Goal: Task Accomplishment & Management: Use online tool/utility

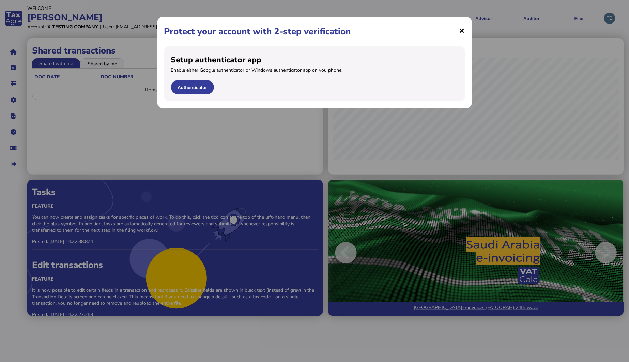
click at [462, 30] on span "×" at bounding box center [463, 30] width 6 height 13
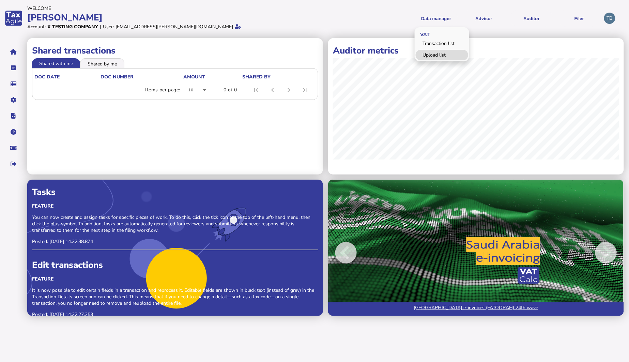
click at [439, 56] on link "Upload list" at bounding box center [442, 55] width 53 height 11
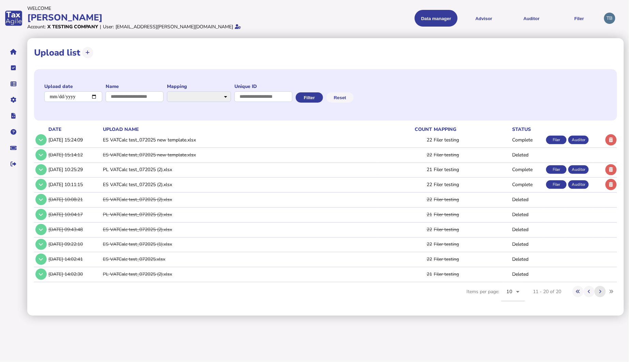
click at [600, 291] on icon at bounding box center [600, 291] width 2 height 4
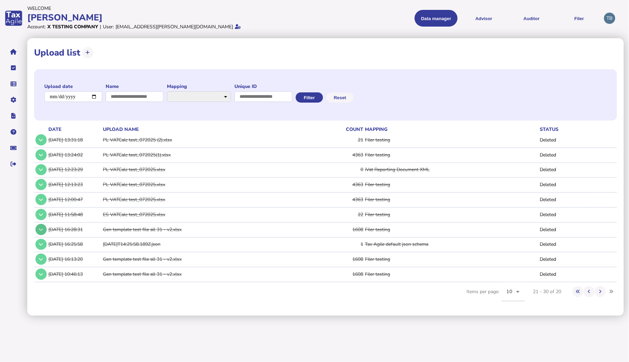
click at [44, 230] on button at bounding box center [40, 229] width 11 height 11
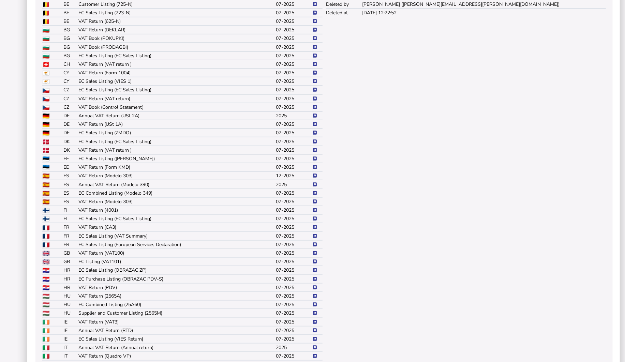
scroll to position [341, 0]
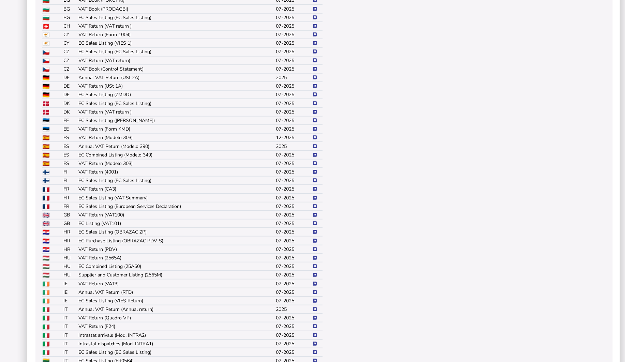
click at [93, 189] on td "VAT Return (CA3)" at bounding box center [176, 189] width 197 height 9
click at [44, 191] on img at bounding box center [46, 189] width 7 height 5
click at [314, 189] on icon at bounding box center [315, 189] width 4 height 4
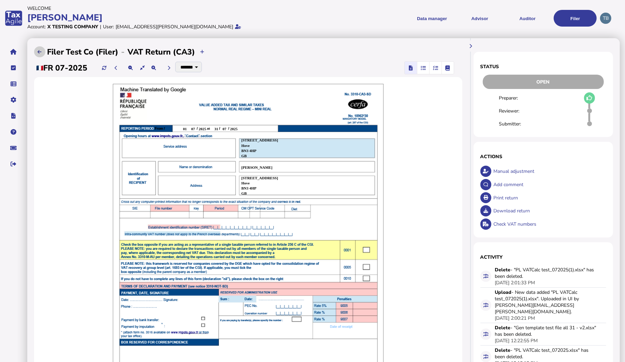
click at [41, 51] on icon at bounding box center [40, 52] width 4 height 4
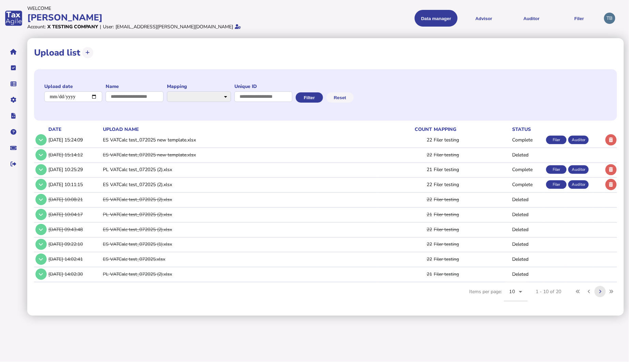
click at [601, 291] on icon at bounding box center [600, 291] width 2 height 4
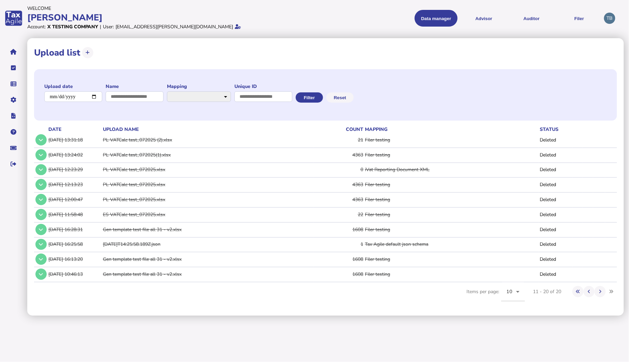
click at [158, 230] on td "Gen template test file all 31 - v2.xlsx" at bounding box center [208, 229] width 212 height 14
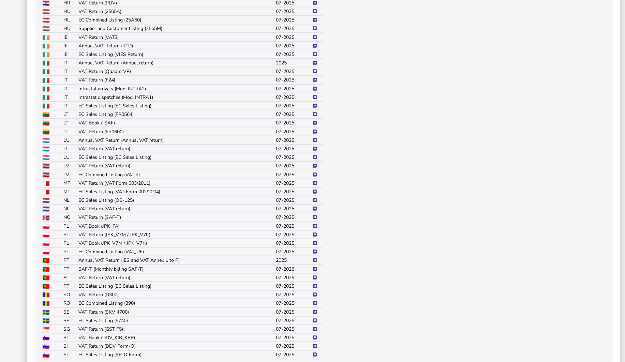
scroll to position [606, 0]
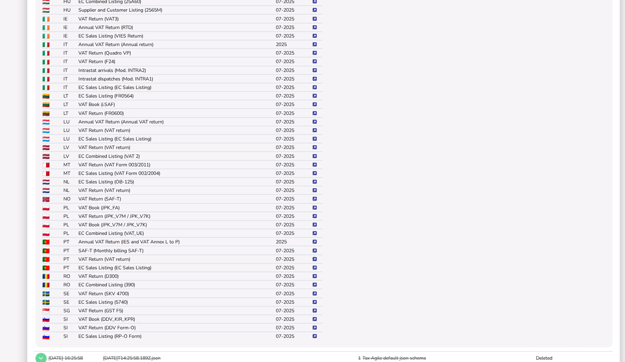
click at [315, 259] on icon at bounding box center [315, 259] width 4 height 4
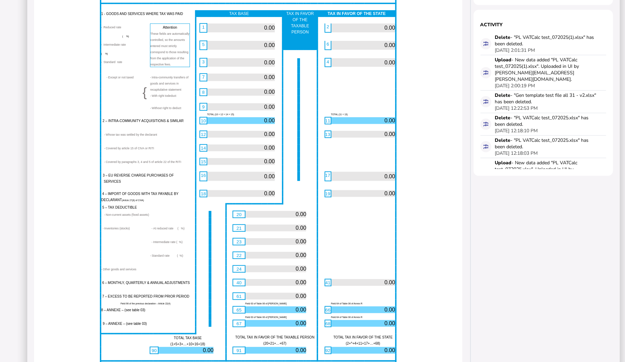
scroll to position [21, 0]
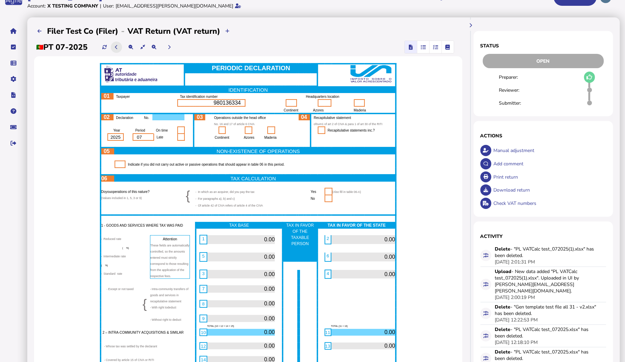
click at [114, 47] on button at bounding box center [116, 47] width 11 height 11
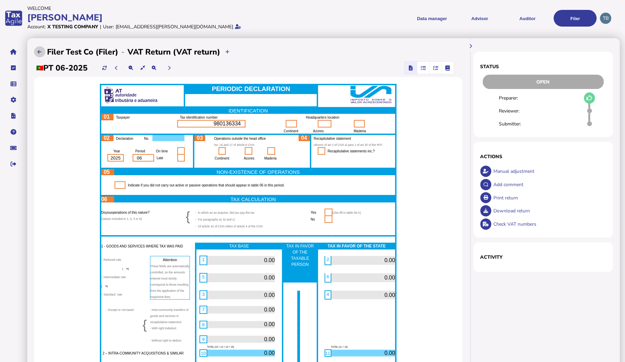
click at [43, 51] on button at bounding box center [39, 51] width 11 height 11
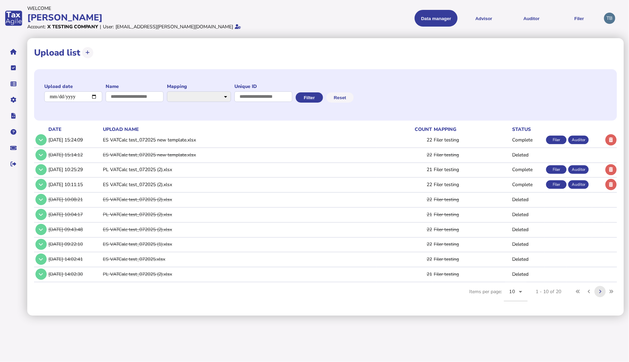
click at [601, 291] on icon at bounding box center [600, 291] width 2 height 4
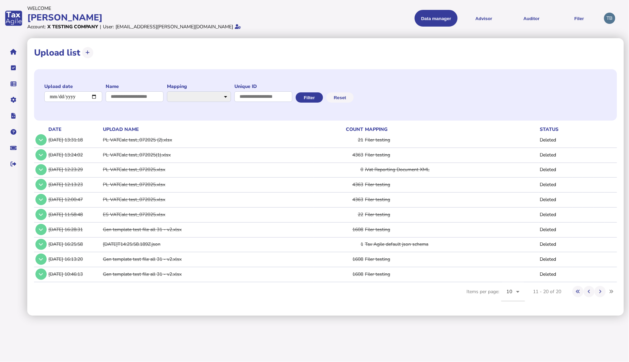
click at [163, 230] on td "Gen template test file all 31 - v2.xlsx" at bounding box center [208, 229] width 212 height 14
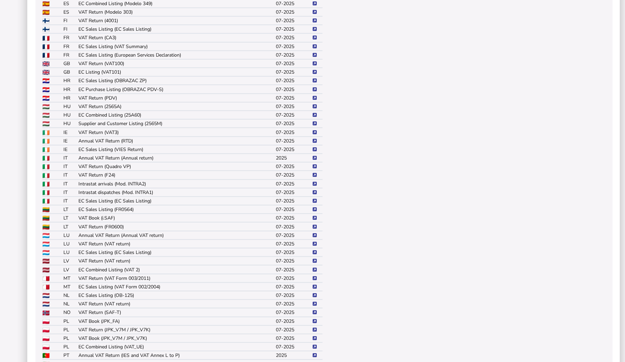
scroll to position [674, 0]
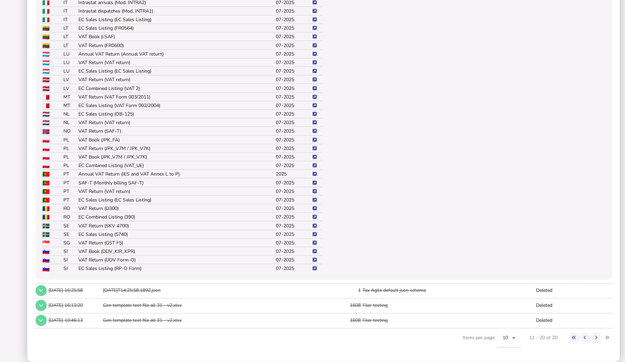
click at [315, 181] on icon at bounding box center [315, 183] width 4 height 4
